Goal: Information Seeking & Learning: Learn about a topic

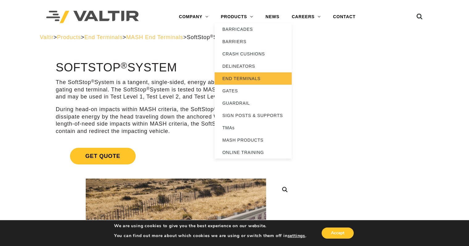
click at [243, 76] on link "END TERMINALS" at bounding box center [253, 78] width 77 height 12
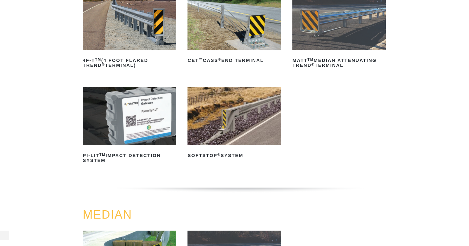
scroll to position [125, 0]
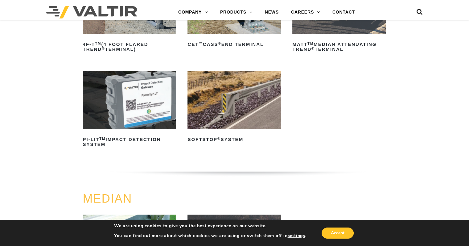
click at [222, 96] on img at bounding box center [233, 100] width 93 height 58
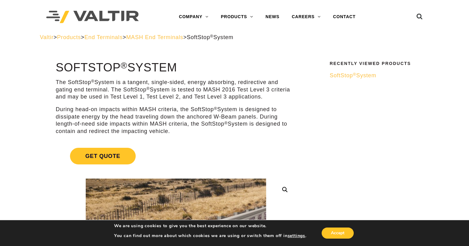
click at [362, 76] on span "SoftStop ® System" at bounding box center [353, 75] width 47 height 6
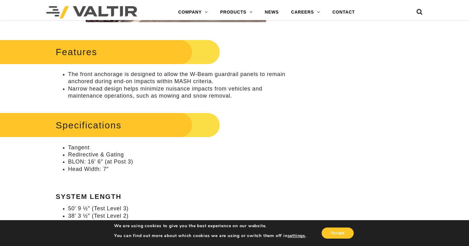
scroll to position [315, 0]
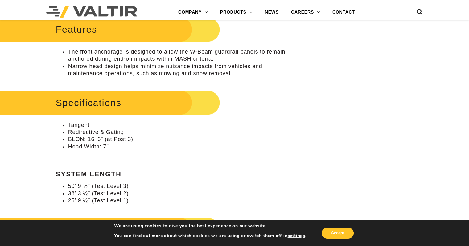
click at [140, 109] on h2 "Specifications" at bounding box center [103, 102] width 235 height 29
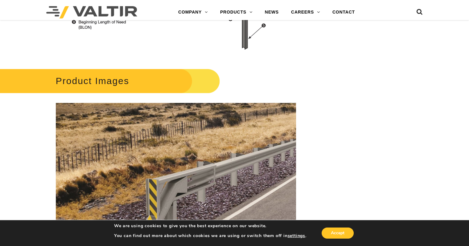
scroll to position [667, 0]
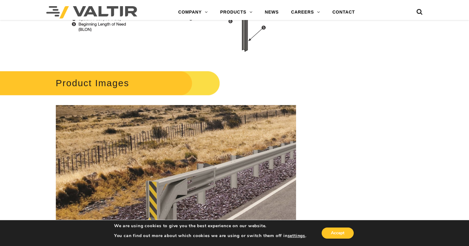
click at [132, 79] on h2 "Product Images" at bounding box center [103, 83] width 235 height 29
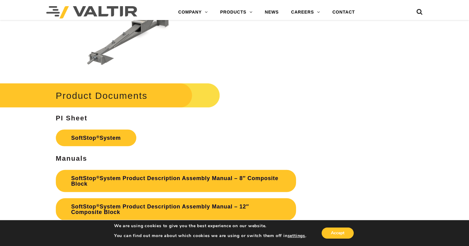
scroll to position [1761, 0]
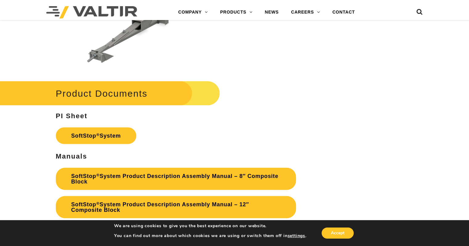
click at [117, 90] on h2 "Product Documents" at bounding box center [103, 93] width 235 height 29
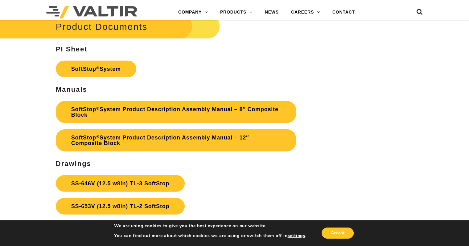
scroll to position [1828, 0]
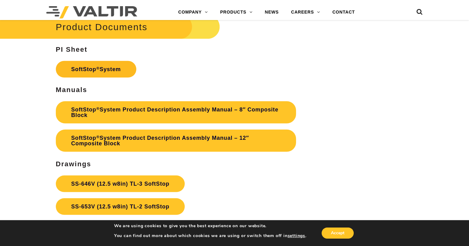
click at [111, 69] on link "SoftStop ® System" at bounding box center [96, 69] width 80 height 17
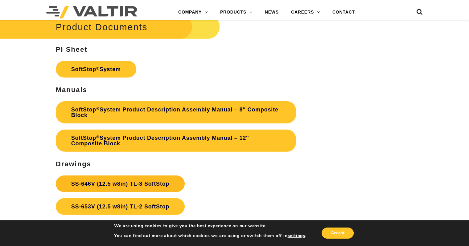
click at [163, 185] on link "SS-646V (12.5 w8in) TL-3 SoftStop" at bounding box center [120, 184] width 129 height 17
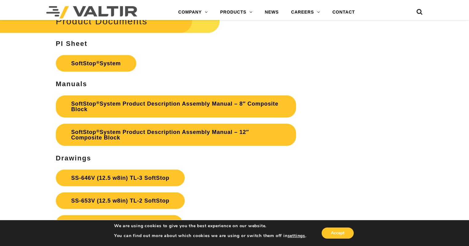
scroll to position [1827, 0]
